Goal: Information Seeking & Learning: Learn about a topic

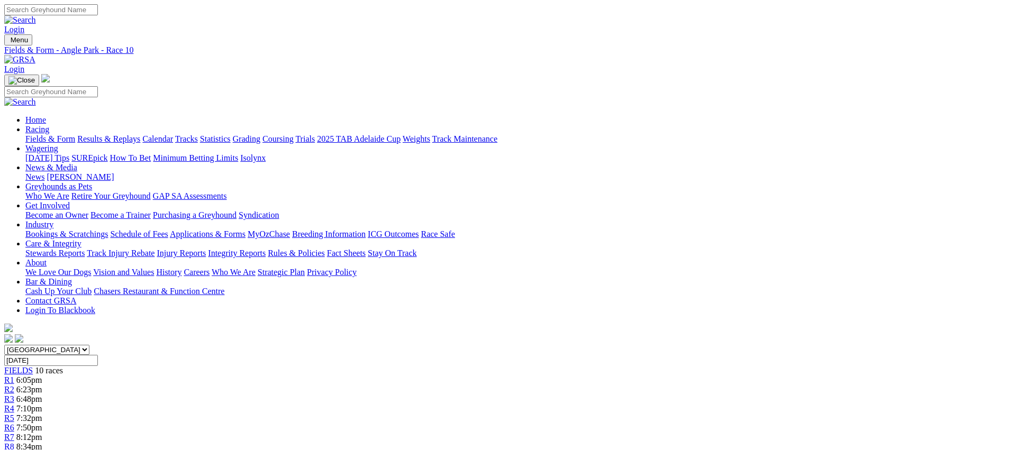
click at [75, 134] on link "Fields & Form" at bounding box center [50, 138] width 50 height 9
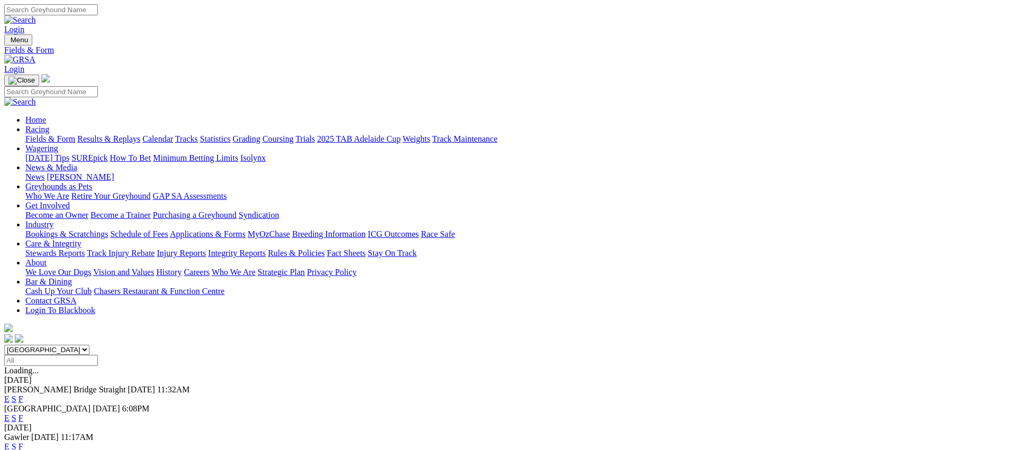
click at [10, 414] on link "E" at bounding box center [6, 418] width 5 height 9
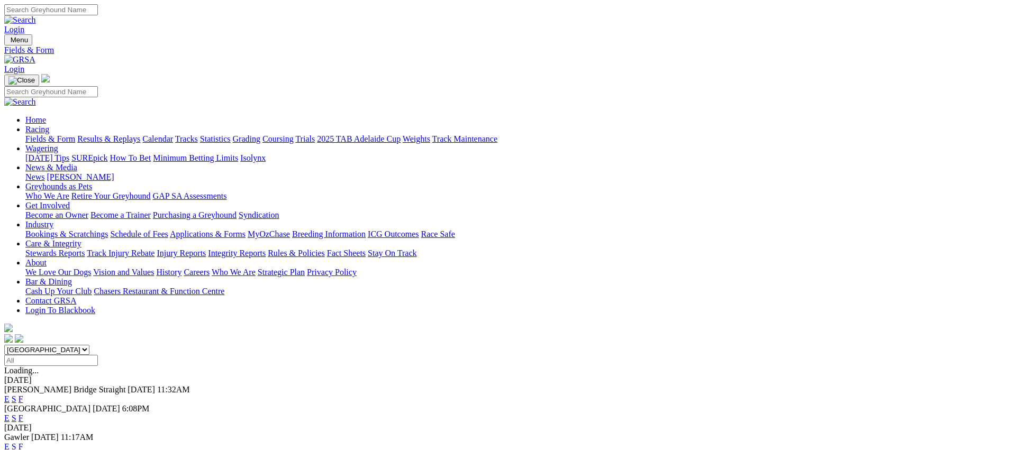
click at [430, 134] on link "Weights" at bounding box center [417, 138] width 28 height 9
